Goal: Information Seeking & Learning: Learn about a topic

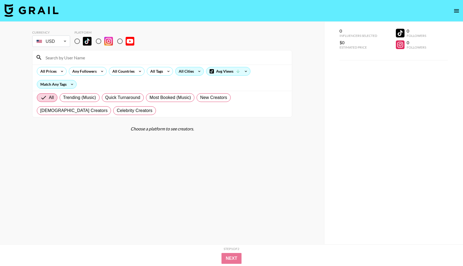
click at [189, 73] on div "All Cities" at bounding box center [184, 71] width 19 height 8
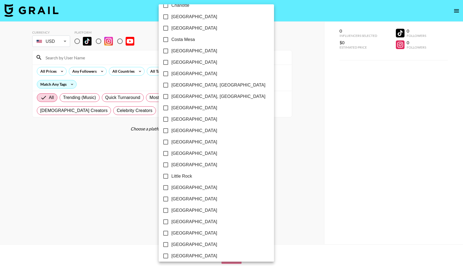
scroll to position [168, 0]
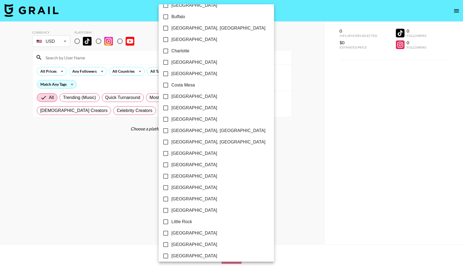
click at [165, 51] on input "Charlotte" at bounding box center [165, 50] width 11 height 11
checkbox input "true"
click at [130, 141] on div at bounding box center [231, 133] width 463 height 266
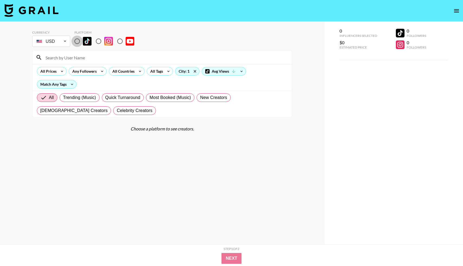
click at [77, 42] on input "radio" at bounding box center [76, 40] width 11 height 11
radio input "true"
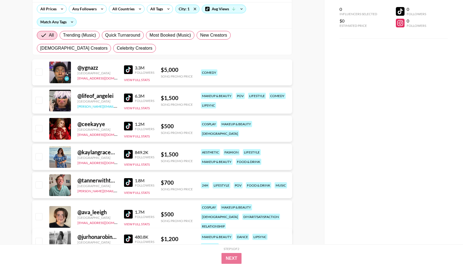
scroll to position [62, 0]
click at [138, 153] on div "849.2K" at bounding box center [144, 152] width 19 height 5
click at [61, 155] on div at bounding box center [60, 157] width 22 height 22
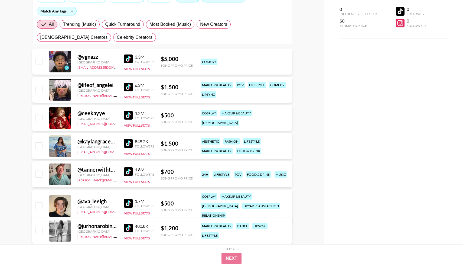
scroll to position [77, 0]
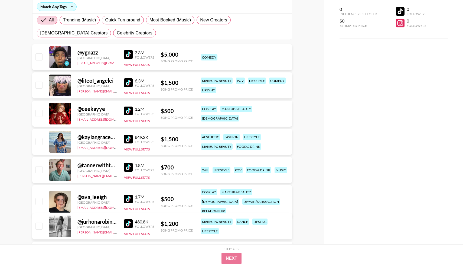
click at [100, 165] on div "@ tannerwiththe_tism" at bounding box center [97, 165] width 40 height 7
click at [63, 174] on div at bounding box center [60, 170] width 22 height 22
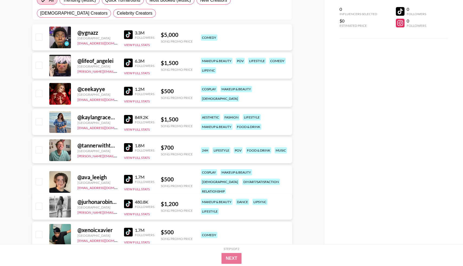
scroll to position [99, 0]
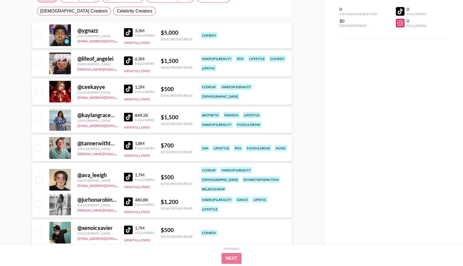
click at [60, 155] on div at bounding box center [60, 148] width 22 height 22
click at [105, 143] on div "@ tannerwiththe_tism" at bounding box center [97, 143] width 40 height 7
click at [82, 145] on div "@ tannerwiththe_tism" at bounding box center [97, 143] width 40 height 7
click at [132, 155] on button "View Full Stats" at bounding box center [137, 155] width 26 height 4
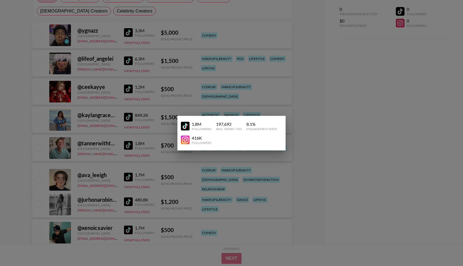
click at [193, 123] on div "1.8M" at bounding box center [201, 123] width 19 height 5
click at [113, 148] on div at bounding box center [231, 133] width 463 height 266
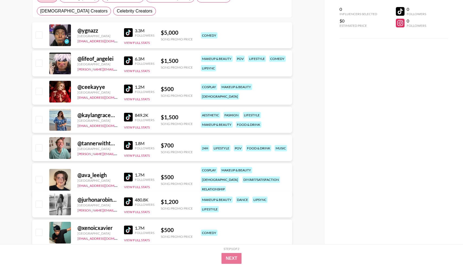
click at [38, 147] on input "checkbox" at bounding box center [38, 147] width 6 height 6
click at [371, 51] on strong "@ tannerwiththe_tism" at bounding box center [377, 49] width 41 height 5
click at [344, 57] on div at bounding box center [346, 53] width 13 height 13
click at [355, 57] on div "@ tannerwiththe_tism - $ 700 1.8M 416K" at bounding box center [375, 53] width 70 height 13
click at [426, 46] on div "1 Influencers Selected $700 Estimated Price 1.8M Followers 416K Followers @ tan…" at bounding box center [394, 32] width 108 height 56
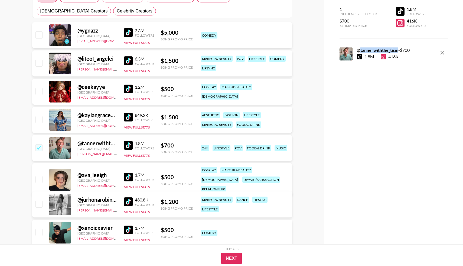
drag, startPoint x: 398, startPoint y: 50, endPoint x: 360, endPoint y: 51, distance: 37.6
click at [360, 51] on strong "@ tannerwiththe_tism" at bounding box center [377, 49] width 41 height 5
copy strong "tannerwiththe_tism"
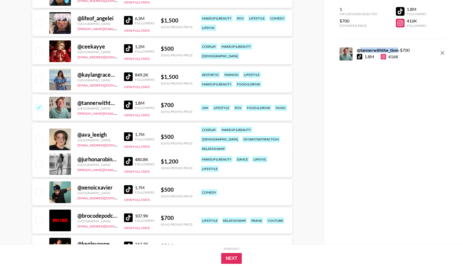
scroll to position [140, 0]
click at [38, 108] on input "checkbox" at bounding box center [38, 106] width 6 height 6
checkbox input "false"
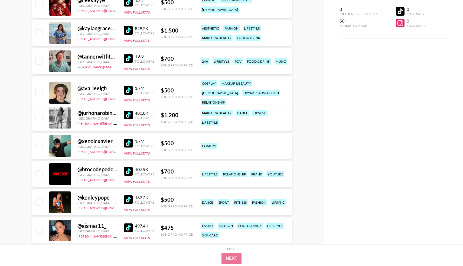
scroll to position [187, 0]
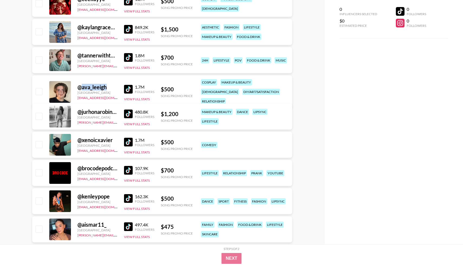
drag, startPoint x: 107, startPoint y: 84, endPoint x: 83, endPoint y: 83, distance: 24.1
click at [83, 84] on div "@ ava_leeigh" at bounding box center [97, 87] width 40 height 7
copy div "ava_leeigh"
click at [39, 119] on input "checkbox" at bounding box center [38, 116] width 6 height 6
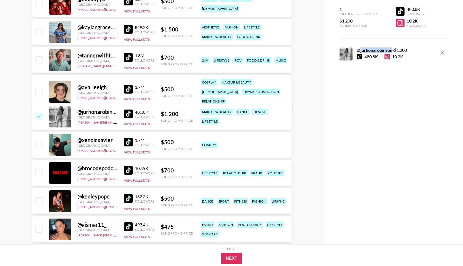
drag, startPoint x: 392, startPoint y: 51, endPoint x: 361, endPoint y: 52, distance: 31.7
click at [361, 52] on div "@ jurhonarobinson - $ 1,200" at bounding box center [382, 49] width 50 height 5
copy strong "jurhonarobinson"
click at [38, 116] on input "checkbox" at bounding box center [38, 116] width 6 height 6
checkbox input "false"
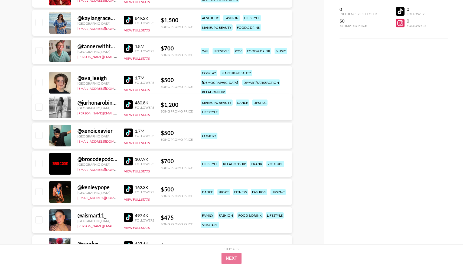
click at [40, 190] on input "checkbox" at bounding box center [38, 191] width 6 height 6
checkbox input "true"
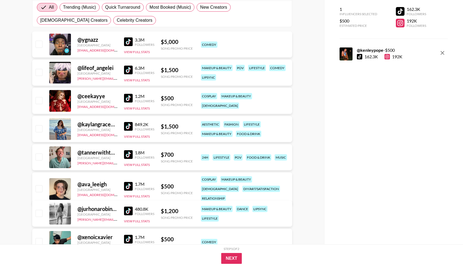
scroll to position [102, 0]
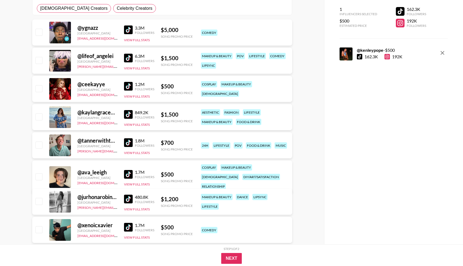
click at [40, 117] on input "checkbox" at bounding box center [38, 116] width 6 height 6
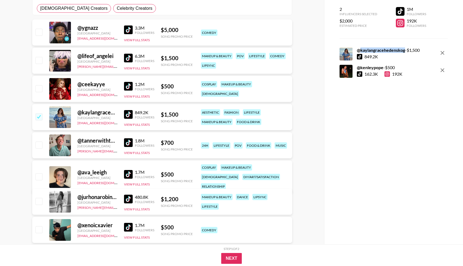
drag, startPoint x: 404, startPoint y: 50, endPoint x: 360, endPoint y: 51, distance: 44.4
click at [360, 51] on strong "@ kaylangracehedenskog" at bounding box center [381, 49] width 48 height 5
copy strong "kaylangracehedenskog"
drag, startPoint x: 361, startPoint y: 69, endPoint x: 382, endPoint y: 69, distance: 20.9
click at [382, 69] on strong "@ kenleypope" at bounding box center [370, 67] width 27 height 5
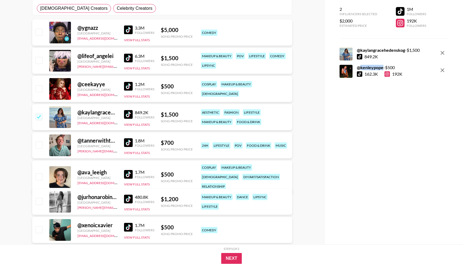
copy strong "kenleypope"
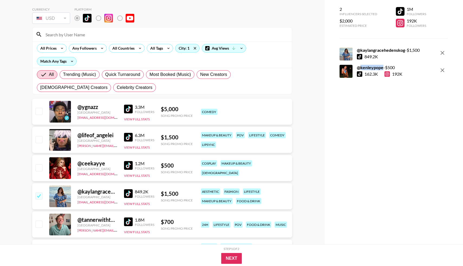
scroll to position [46, 0]
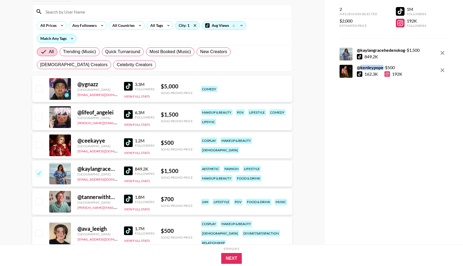
click at [38, 174] on input "checkbox" at bounding box center [38, 173] width 6 height 6
checkbox input "false"
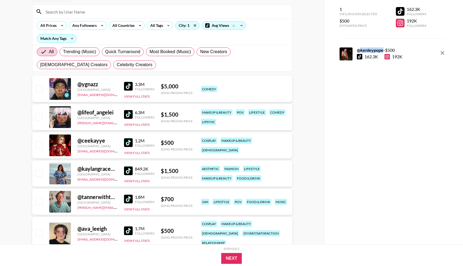
scroll to position [0, 0]
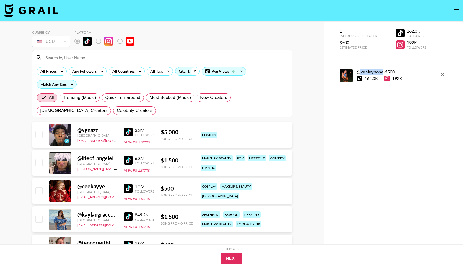
click at [195, 71] on icon at bounding box center [195, 71] width 9 height 8
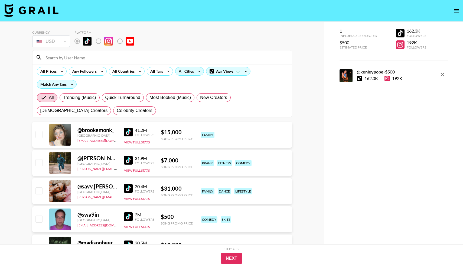
click at [57, 59] on input at bounding box center [165, 57] width 246 height 9
type input "p"
click at [197, 70] on icon at bounding box center [199, 71] width 9 height 8
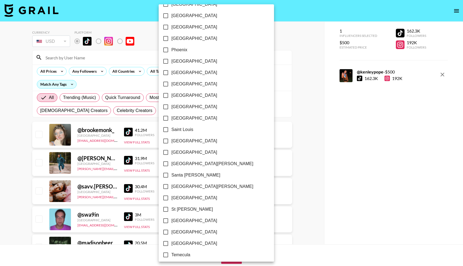
scroll to position [640, 0]
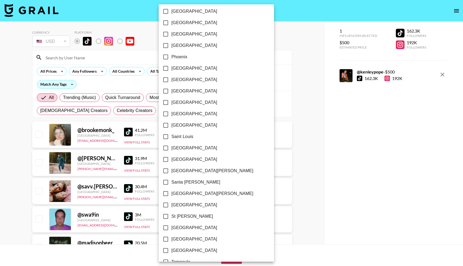
click at [186, 44] on span "[GEOGRAPHIC_DATA]" at bounding box center [194, 45] width 46 height 6
click at [171, 44] on input "[GEOGRAPHIC_DATA]" at bounding box center [165, 45] width 11 height 11
checkbox input "true"
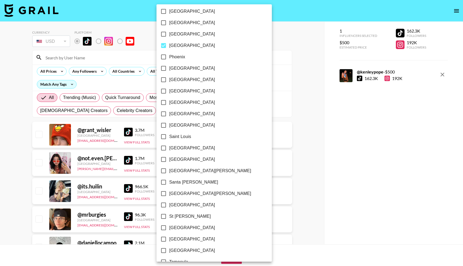
click at [246, 31] on div at bounding box center [231, 133] width 463 height 266
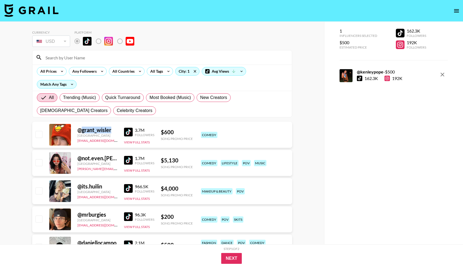
drag, startPoint x: 83, startPoint y: 131, endPoint x: 113, endPoint y: 130, distance: 30.9
click at [113, 130] on div "@ grant_wisler" at bounding box center [97, 129] width 40 height 7
copy div "grant_wisler"
click at [444, 76] on icon "remove" at bounding box center [443, 75] width 4 height 4
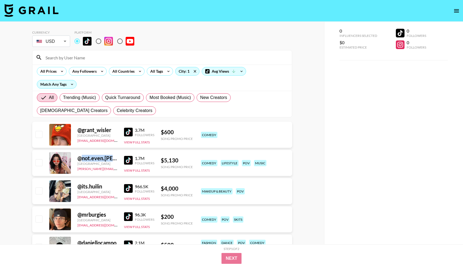
drag, startPoint x: 82, startPoint y: 159, endPoint x: 117, endPoint y: 158, distance: 35.5
click at [117, 158] on div "@ not.even.[PERSON_NAME]" at bounding box center [97, 158] width 40 height 7
copy div "not.even.[PERSON_NAME]"
drag, startPoint x: 82, startPoint y: 185, endPoint x: 106, endPoint y: 185, distance: 24.6
click at [106, 185] on div "@ its.huilin" at bounding box center [97, 186] width 40 height 7
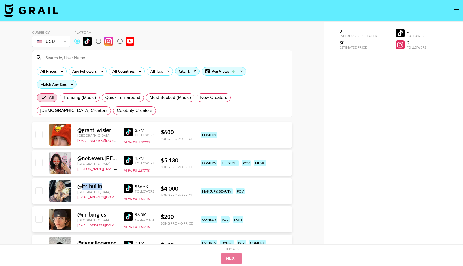
copy div "its.huilin"
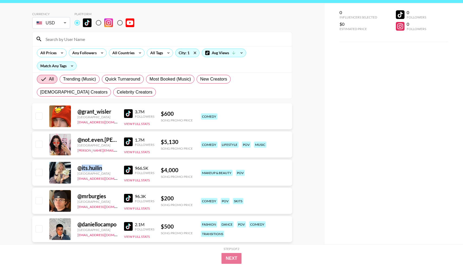
scroll to position [19, 0]
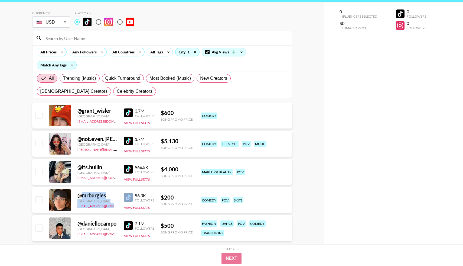
drag, startPoint x: 83, startPoint y: 195, endPoint x: 127, endPoint y: 195, distance: 44.1
click at [127, 195] on div "@ mrburgies [GEOGRAPHIC_DATA] [EMAIL_ADDRESS][DOMAIN_NAME] 96.3K Followers View…" at bounding box center [162, 200] width 260 height 26
copy div "mrburgies [GEOGRAPHIC_DATA] [EMAIL_ADDRESS][DOMAIN_NAME]"
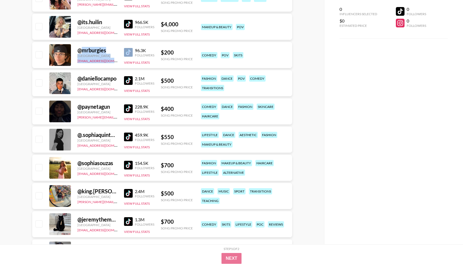
scroll to position [169, 0]
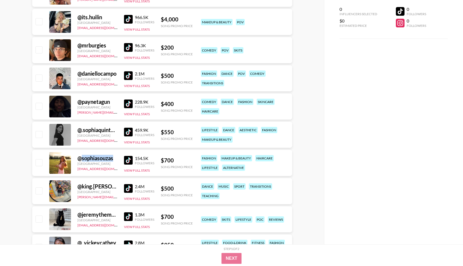
drag, startPoint x: 83, startPoint y: 158, endPoint x: 116, endPoint y: 157, distance: 33.3
click at [116, 157] on div "@ sophiasouzas" at bounding box center [97, 158] width 40 height 7
copy div "sophiasouzas"
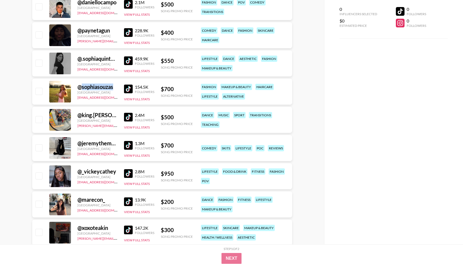
scroll to position [270, 0]
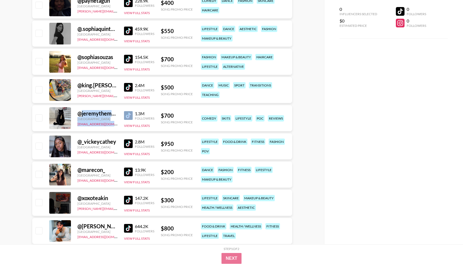
drag, startPoint x: 82, startPoint y: 113, endPoint x: 130, endPoint y: 113, distance: 47.7
click at [130, 113] on div "@ jeremythemanager [GEOGRAPHIC_DATA] [EMAIL_ADDRESS][DOMAIN_NAME] 1.3M Follower…" at bounding box center [162, 118] width 260 height 26
click at [39, 116] on input "checkbox" at bounding box center [38, 117] width 6 height 6
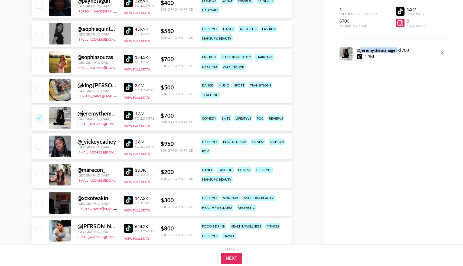
drag, startPoint x: 397, startPoint y: 51, endPoint x: 360, endPoint y: 51, distance: 36.3
click at [360, 51] on strong "@ jeremythemanager" at bounding box center [377, 49] width 41 height 5
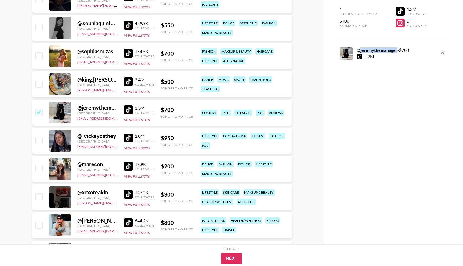
click at [40, 112] on input "checkbox" at bounding box center [38, 112] width 6 height 6
checkbox input "false"
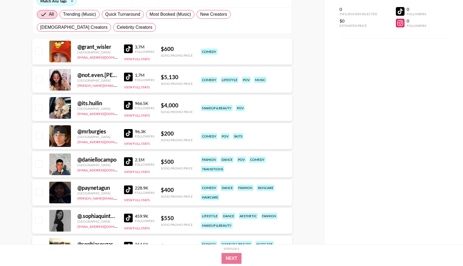
scroll to position [0, 0]
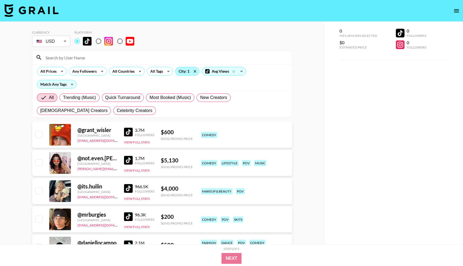
click at [188, 70] on div "City: 1" at bounding box center [187, 71] width 24 height 8
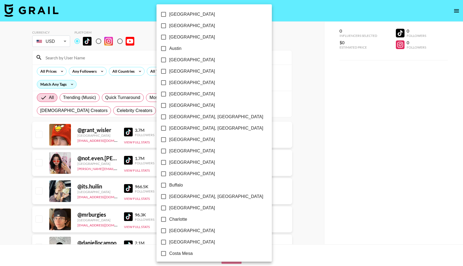
click at [221, 42] on div at bounding box center [231, 133] width 463 height 266
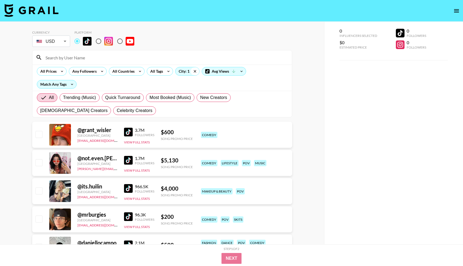
click at [196, 68] on icon at bounding box center [195, 71] width 9 height 8
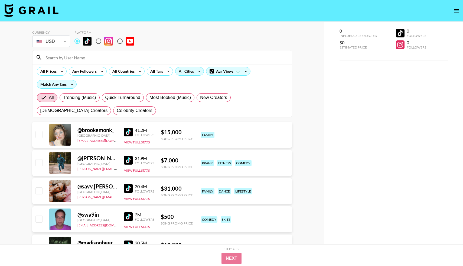
click at [196, 71] on icon at bounding box center [199, 71] width 9 height 8
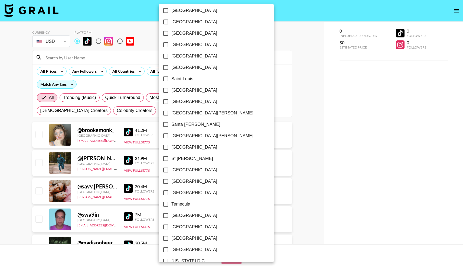
scroll to position [718, 0]
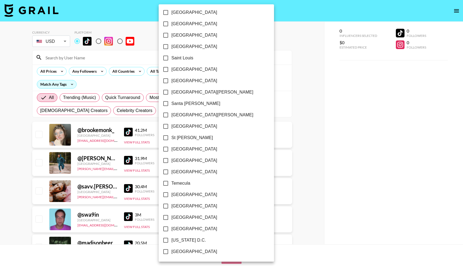
click at [169, 240] on input "[US_STATE] D.C." at bounding box center [165, 239] width 11 height 11
checkbox input "true"
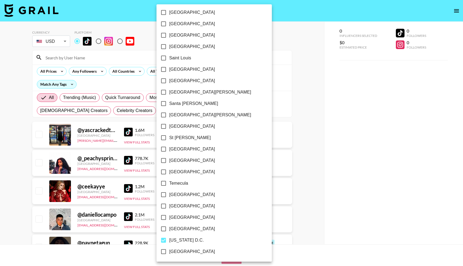
click at [267, 71] on div at bounding box center [231, 133] width 463 height 266
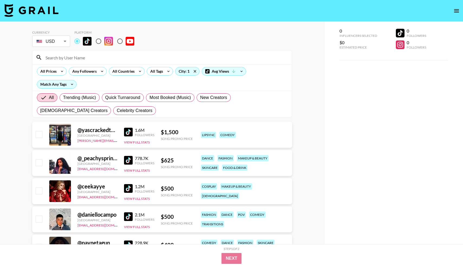
click at [40, 136] on input "checkbox" at bounding box center [38, 134] width 6 height 6
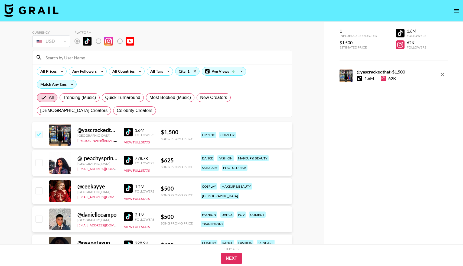
click at [40, 136] on input "checkbox" at bounding box center [38, 134] width 6 height 6
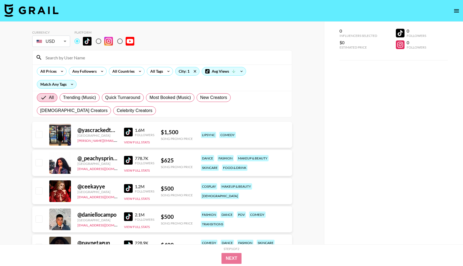
click at [40, 136] on input "checkbox" at bounding box center [38, 134] width 6 height 6
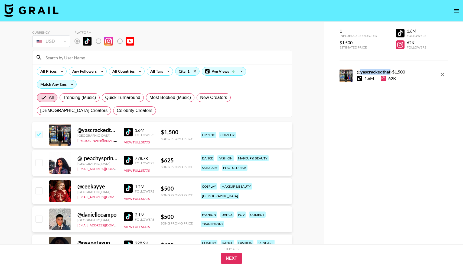
drag, startPoint x: 361, startPoint y: 73, endPoint x: 390, endPoint y: 71, distance: 28.5
click at [390, 71] on strong "@ yascrackedthat" at bounding box center [374, 71] width 34 height 5
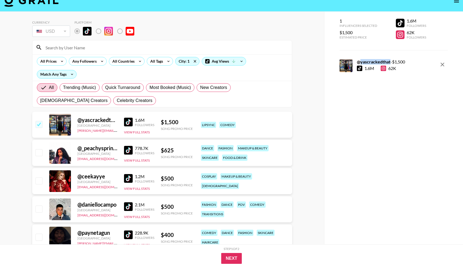
scroll to position [11, 0]
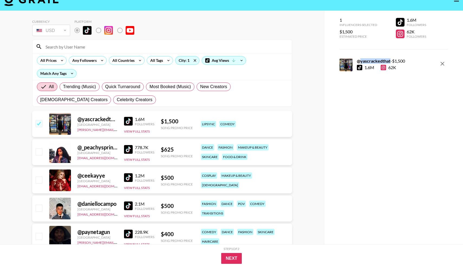
click at [39, 123] on input "checkbox" at bounding box center [38, 123] width 6 height 6
checkbox input "false"
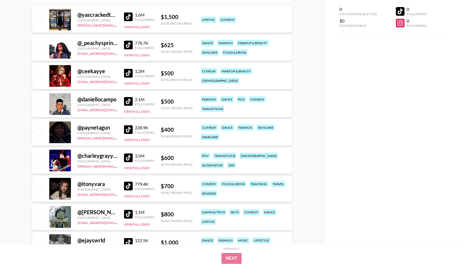
scroll to position [0, 0]
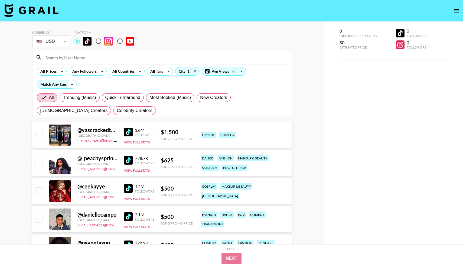
click at [71, 82] on icon at bounding box center [72, 84] width 9 height 8
click at [50, 117] on span "All Selected Tags" at bounding box center [58, 116] width 34 height 6
click at [41, 117] on input "All Selected Tags" at bounding box center [34, 115] width 11 height 11
radio input "true"
radio input "false"
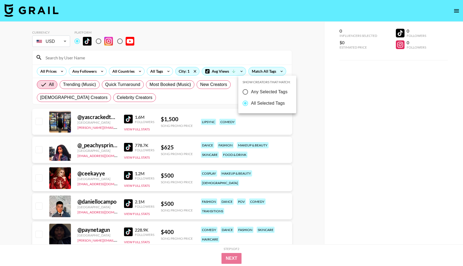
click at [210, 101] on div at bounding box center [231, 133] width 463 height 266
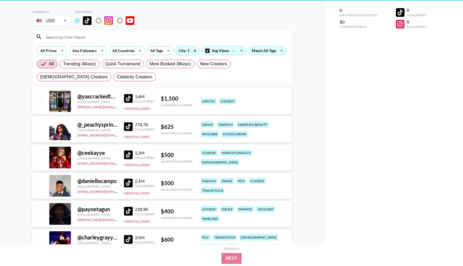
scroll to position [25, 0]
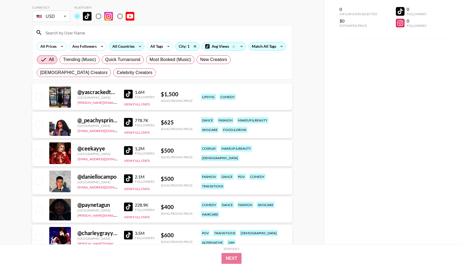
click at [132, 47] on div "All Countries" at bounding box center [122, 46] width 27 height 8
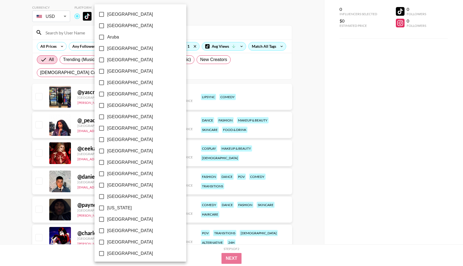
scroll to position [366, 0]
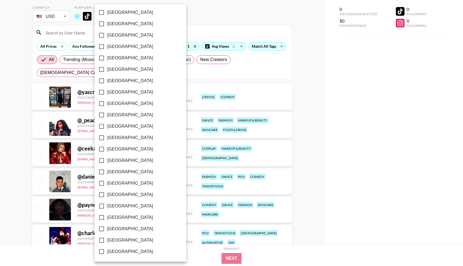
click at [119, 239] on span "[GEOGRAPHIC_DATA]" at bounding box center [130, 240] width 46 height 6
click at [107, 239] on input "[GEOGRAPHIC_DATA]" at bounding box center [101, 239] width 11 height 11
checkbox input "true"
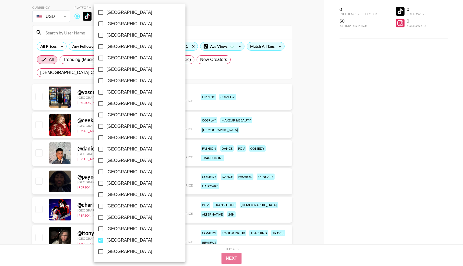
click at [183, 22] on div at bounding box center [231, 133] width 463 height 266
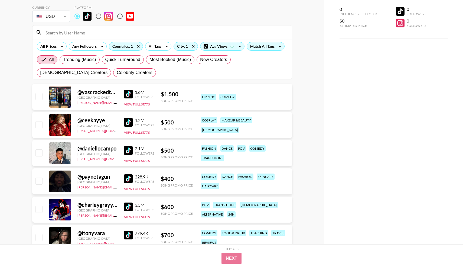
click at [74, 31] on input at bounding box center [165, 32] width 246 height 9
click at [77, 18] on input "radio" at bounding box center [76, 16] width 11 height 11
click at [99, 18] on input "radio" at bounding box center [98, 16] width 11 height 11
radio input "true"
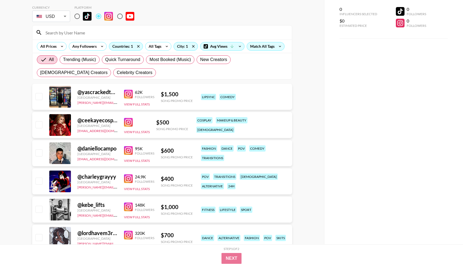
click at [77, 17] on input "radio" at bounding box center [76, 16] width 11 height 11
radio input "true"
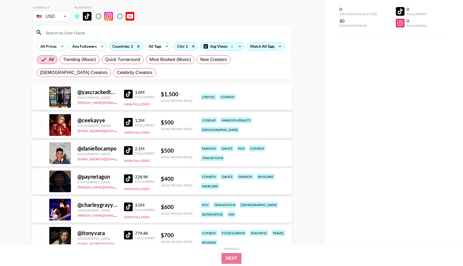
click at [190, 42] on div "City: 1" at bounding box center [186, 46] width 24 height 9
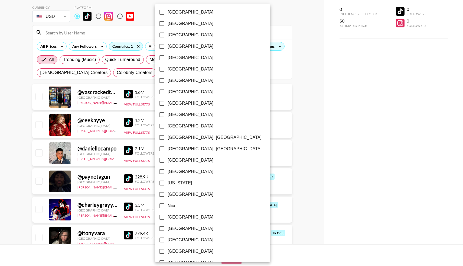
scroll to position [494, 0]
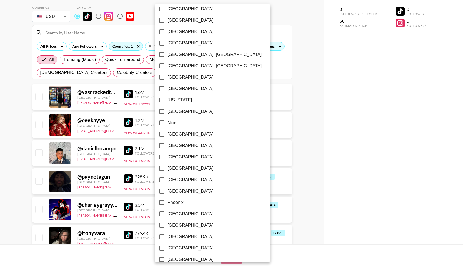
click at [43, 54] on div at bounding box center [231, 133] width 463 height 266
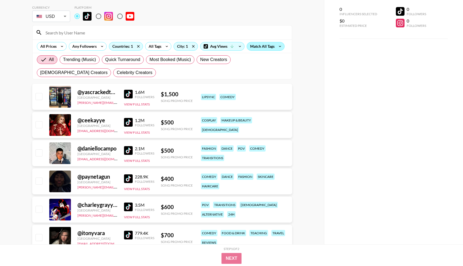
click at [264, 45] on div "Match All Tags" at bounding box center [265, 46] width 37 height 8
click at [256, 69] on span "Any Selected Tags" at bounding box center [267, 67] width 37 height 6
click at [249, 69] on input "Any Selected Tags" at bounding box center [243, 66] width 11 height 11
radio input "true"
radio input "false"
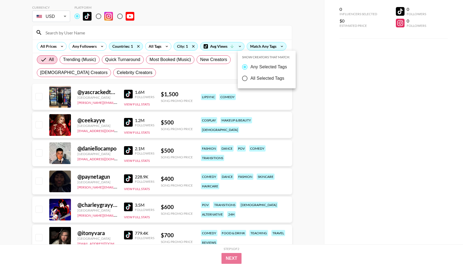
click at [306, 47] on div at bounding box center [231, 133] width 463 height 266
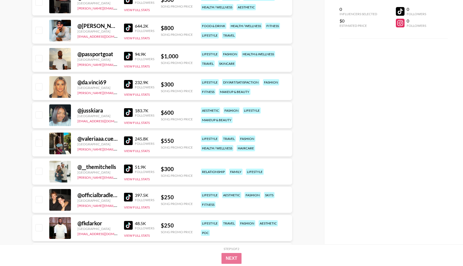
scroll to position [654, 0]
click at [103, 166] on div "@ __themitchells" at bounding box center [97, 167] width 40 height 7
click at [89, 172] on div "[GEOGRAPHIC_DATA]" at bounding box center [97, 172] width 40 height 4
click at [86, 219] on div "@ fkdarkor [GEOGRAPHIC_DATA] [EMAIL_ADDRESS][DOMAIN_NAME] 48.5K Followers View …" at bounding box center [162, 228] width 260 height 26
click at [61, 226] on div at bounding box center [60, 228] width 22 height 22
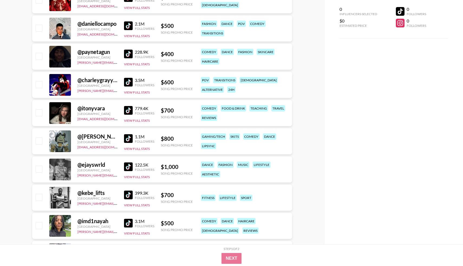
scroll to position [0, 0]
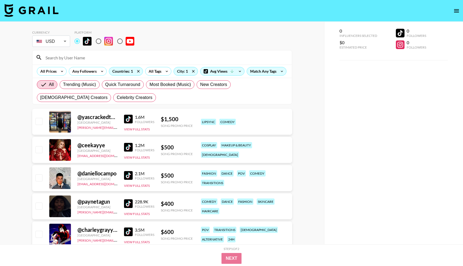
click at [31, 4] on img at bounding box center [31, 10] width 54 height 13
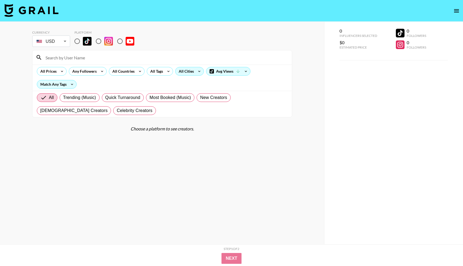
click at [187, 68] on div "All Cities" at bounding box center [184, 71] width 19 height 8
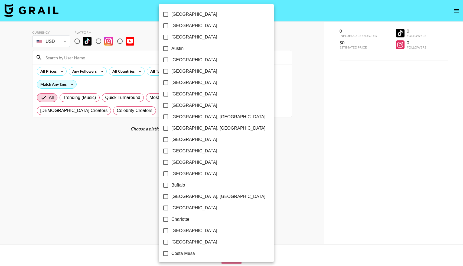
click at [168, 150] on input "[GEOGRAPHIC_DATA]" at bounding box center [165, 150] width 11 height 11
checkbox input "true"
click at [239, 169] on div at bounding box center [231, 133] width 463 height 266
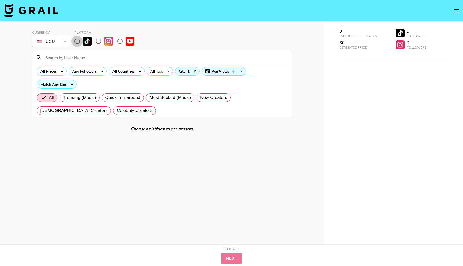
click at [73, 41] on input "radio" at bounding box center [76, 40] width 11 height 11
radio input "true"
